Goal: Transaction & Acquisition: Purchase product/service

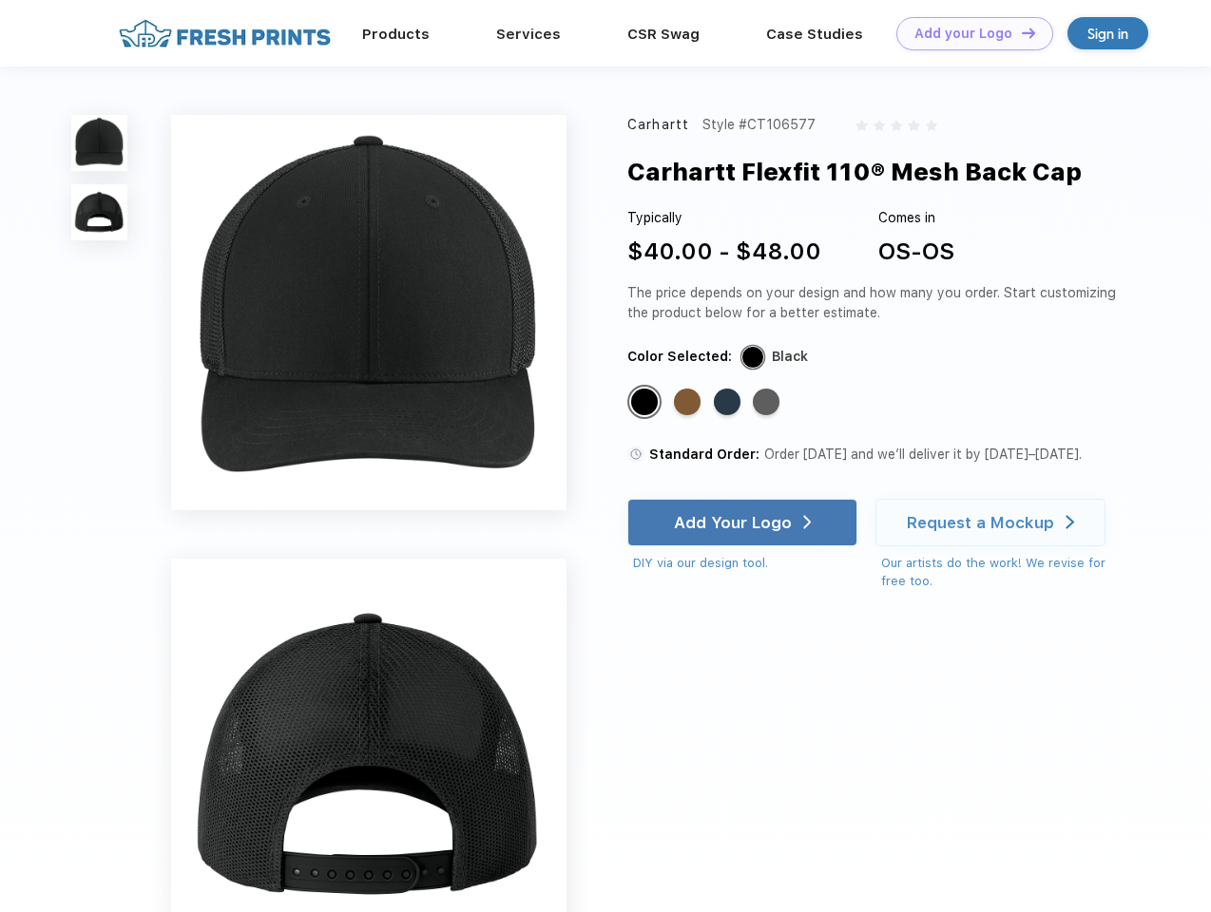
click at [967, 33] on link "Add your Logo Design Tool" at bounding box center [974, 33] width 157 height 33
click at [0, 0] on div "Design Tool" at bounding box center [0, 0] width 0 height 0
click at [1020, 32] on link "Add your Logo Design Tool" at bounding box center [974, 33] width 157 height 33
click at [100, 143] on img at bounding box center [99, 143] width 56 height 56
click at [100, 213] on img at bounding box center [99, 212] width 56 height 56
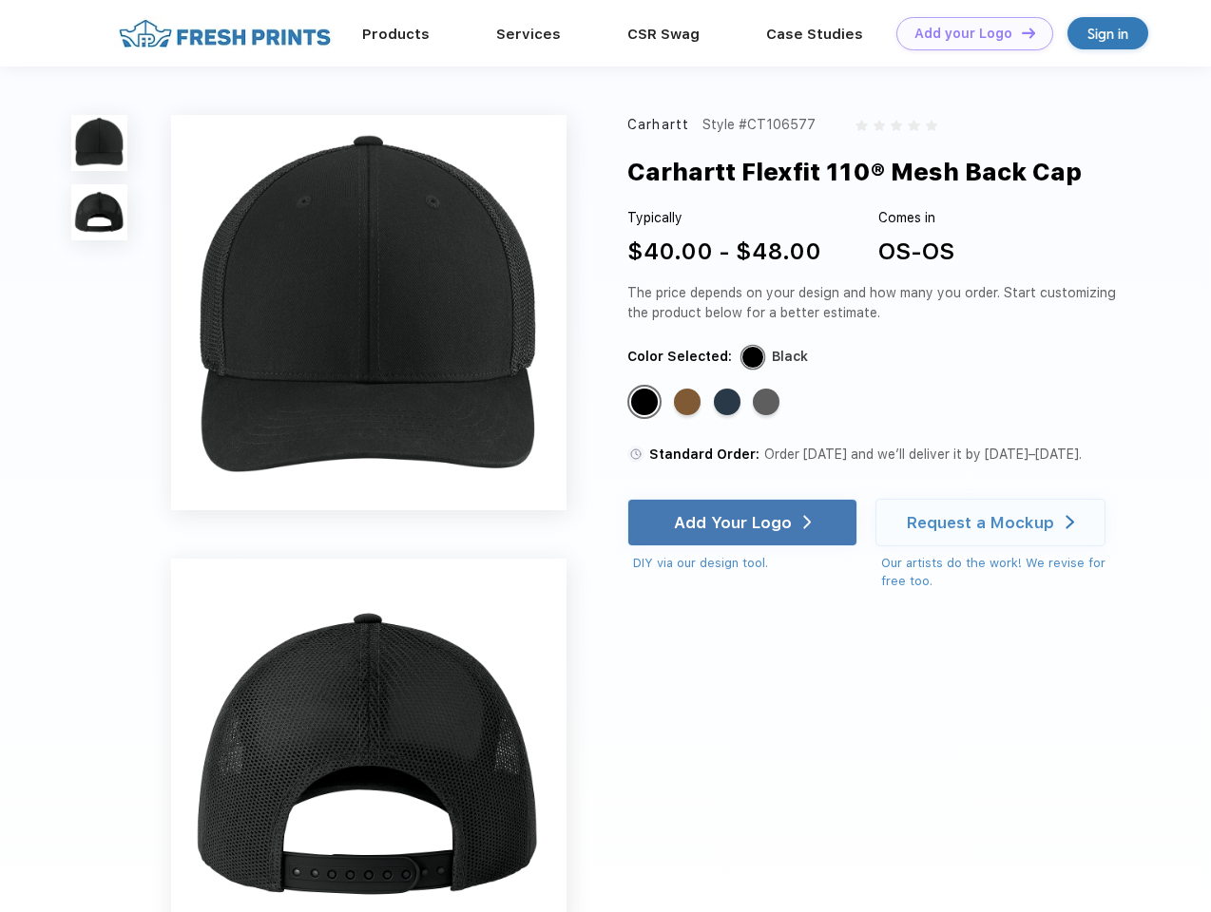
click at [646, 403] on div "Standard Color" at bounding box center [644, 402] width 27 height 27
click at [689, 403] on div "Standard Color" at bounding box center [687, 402] width 27 height 27
click at [729, 403] on div "Standard Color" at bounding box center [727, 402] width 27 height 27
click at [768, 403] on div "Standard Color" at bounding box center [766, 402] width 27 height 27
click at [744, 523] on div "Add Your Logo" at bounding box center [733, 522] width 118 height 19
